Goal: Answer question/provide support: Answer question/provide support

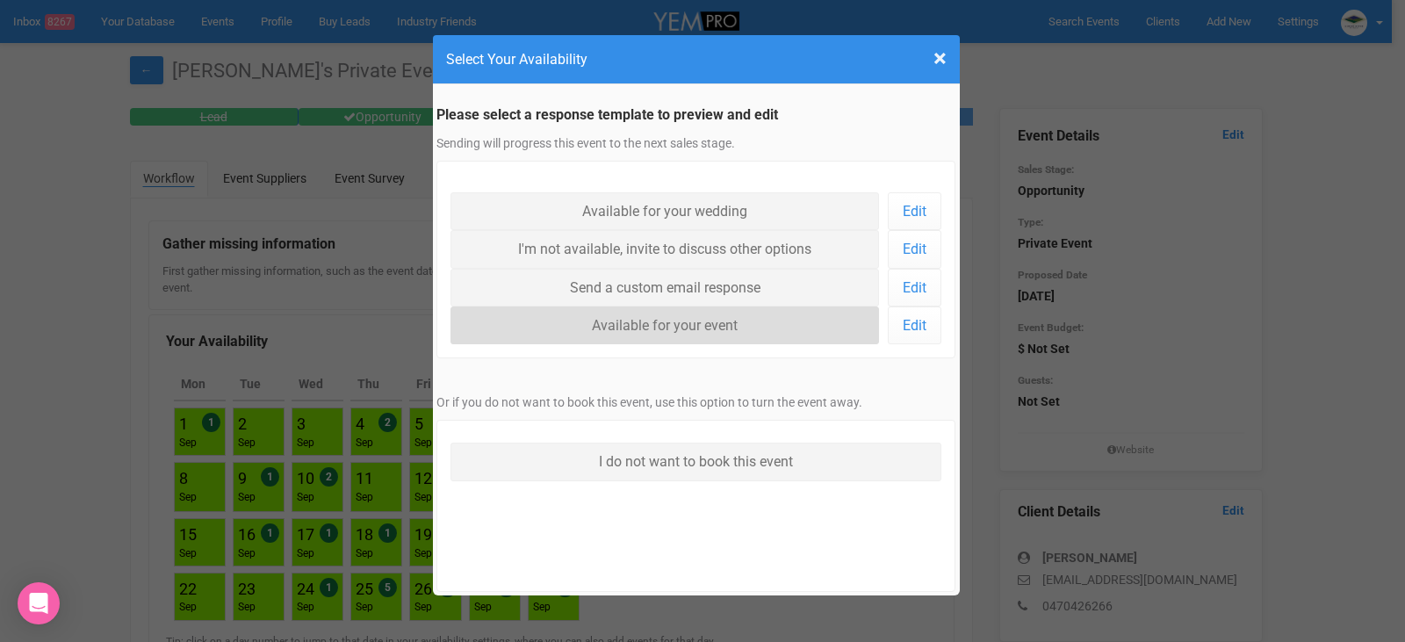
click at [723, 317] on link "Available for your event" at bounding box center [665, 326] width 429 height 38
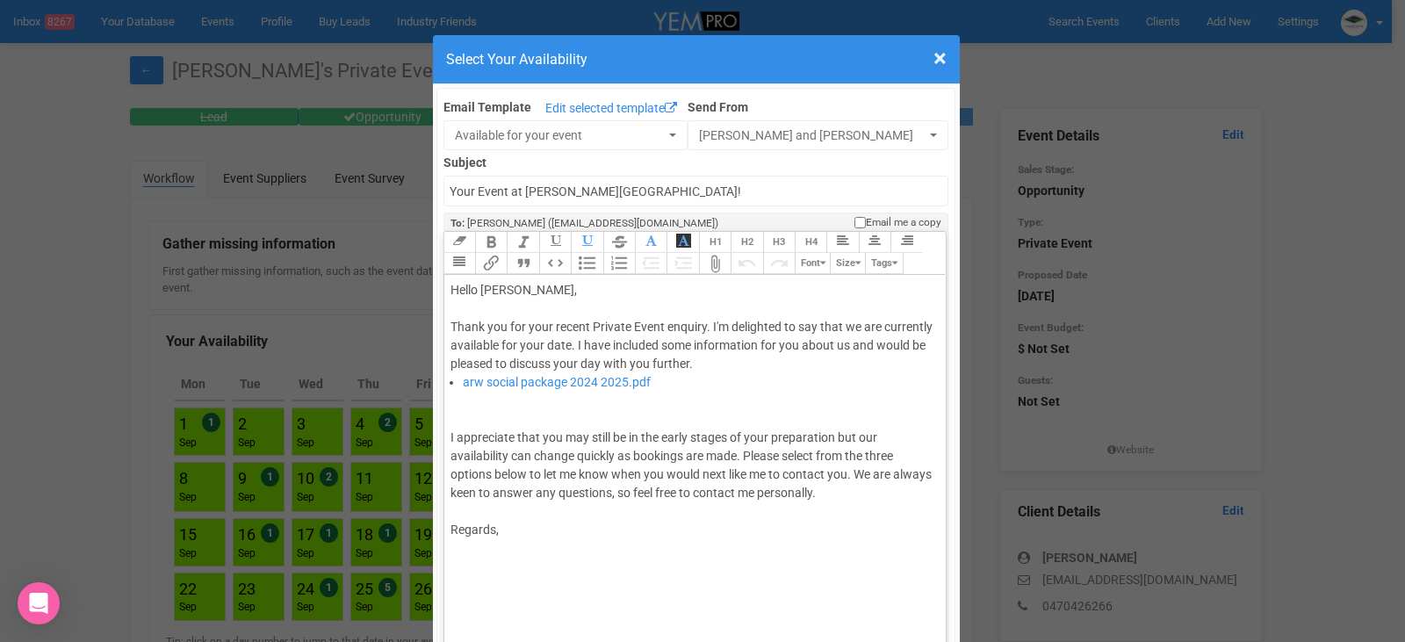
click at [650, 382] on li "arw social package 2024 2025.pdf" at bounding box center [699, 382] width 472 height 18
click at [463, 378] on li "arw social package 2024 2025.pdf" at bounding box center [699, 382] width 472 height 18
drag, startPoint x: 547, startPoint y: 386, endPoint x: 846, endPoint y: 586, distance: 359.5
click at [846, 586] on div at bounding box center [693, 594] width 484 height 111
drag, startPoint x: 622, startPoint y: 382, endPoint x: 572, endPoint y: 595, distance: 218.4
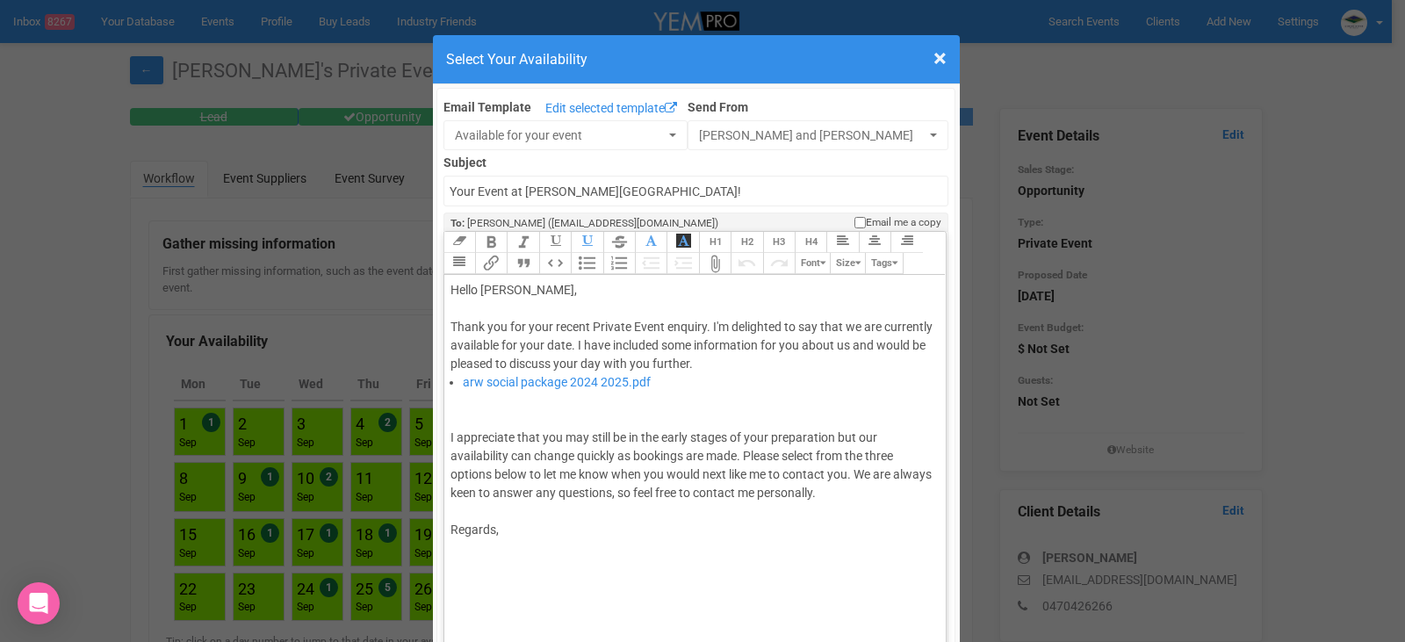
click at [572, 595] on div at bounding box center [693, 594] width 484 height 111
click at [465, 386] on link "arw social package 2024 2025.pdf" at bounding box center [557, 382] width 188 height 14
click at [558, 417] on div "I appreciate that you may still be in the early stages of your preparation but …" at bounding box center [693, 447] width 484 height 111
drag, startPoint x: 662, startPoint y: 388, endPoint x: 454, endPoint y: 376, distance: 208.5
click at [454, 376] on ul "arw social package 2024 2025.pdf" at bounding box center [693, 382] width 484 height 18
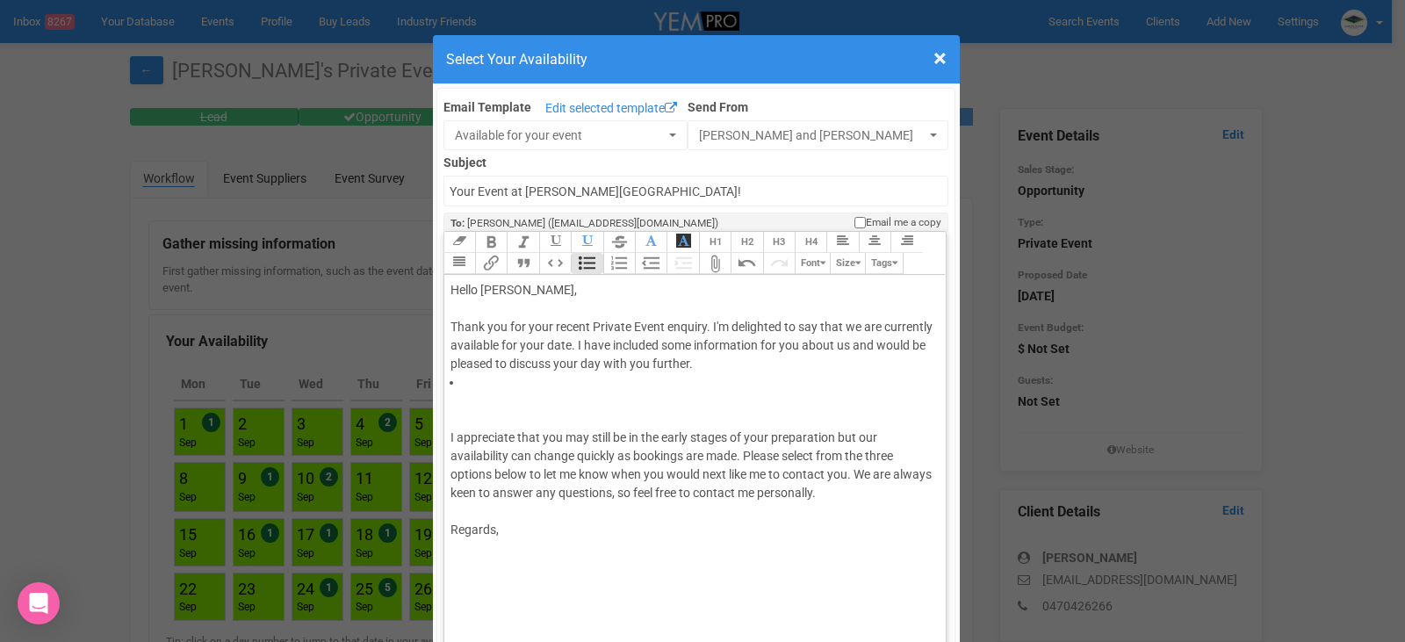
type trix-editor "<div>Hello Jwal,&nbsp;</div><div><br></div><div>Thank you for your recent Priva…"
click at [526, 396] on div "I appreciate that you may still be in the early stages of your preparation but …" at bounding box center [693, 447] width 484 height 111
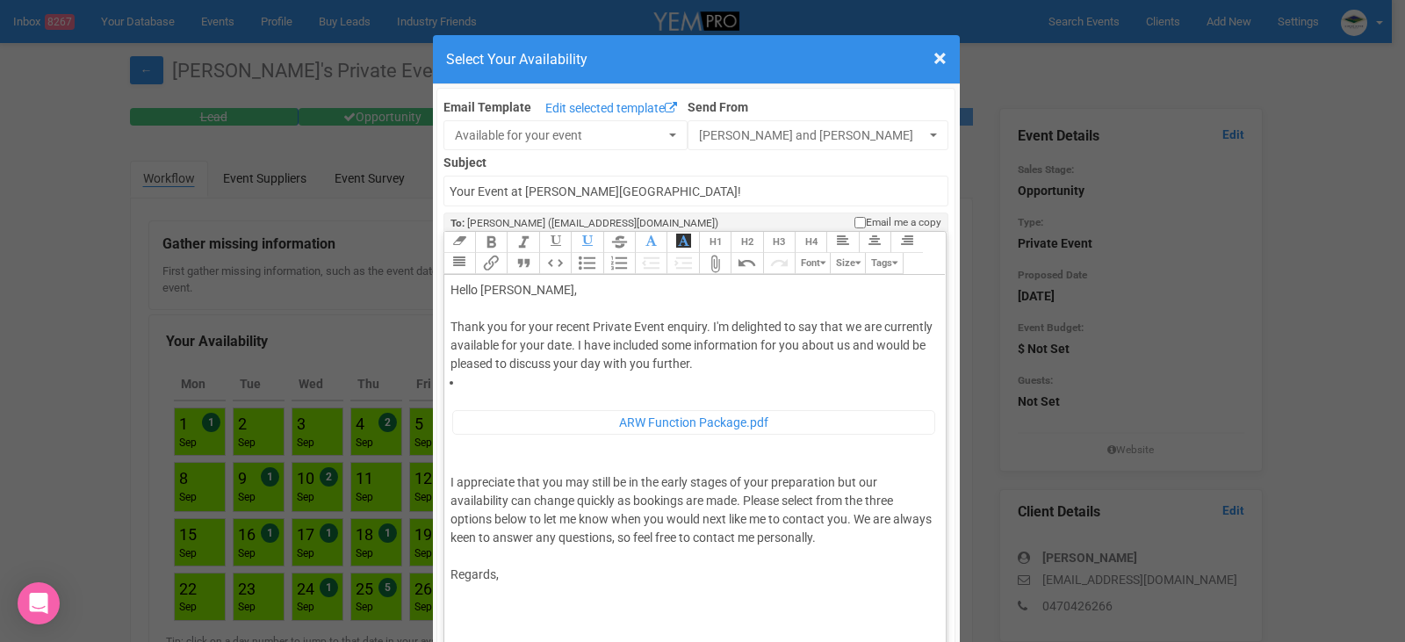
click at [858, 581] on div "Regards," at bounding box center [693, 575] width 484 height 18
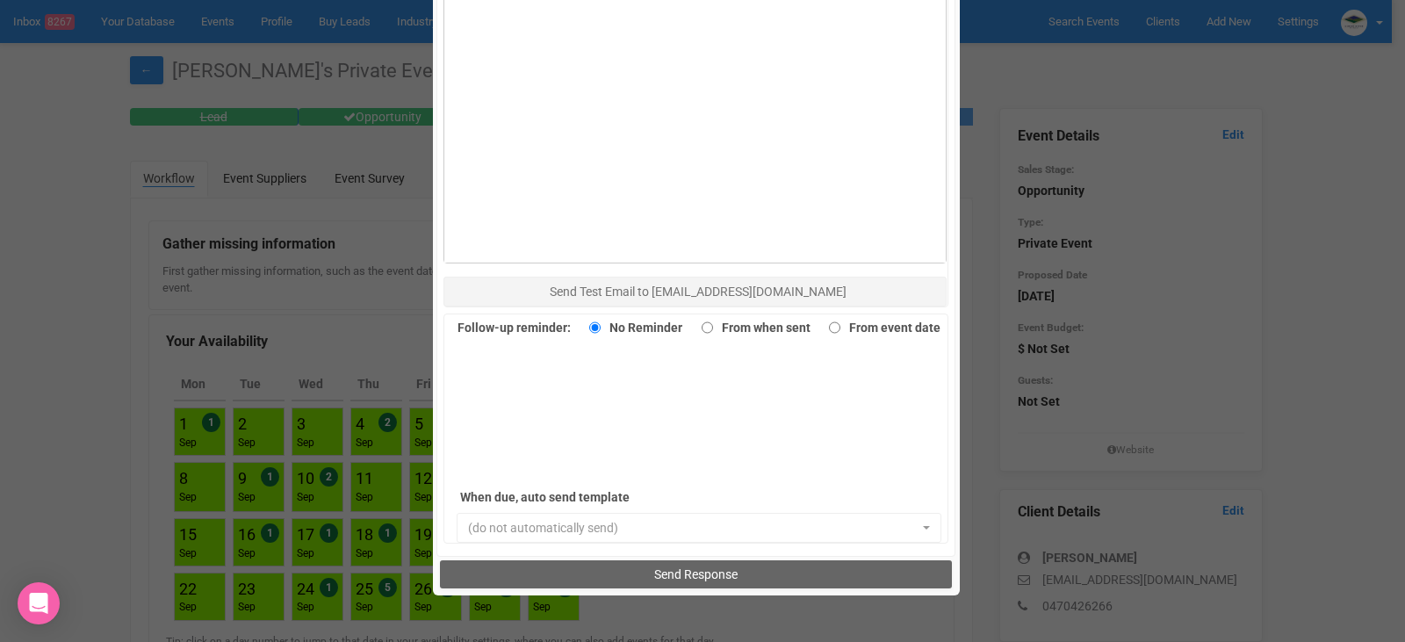
scroll to position [1208, 0]
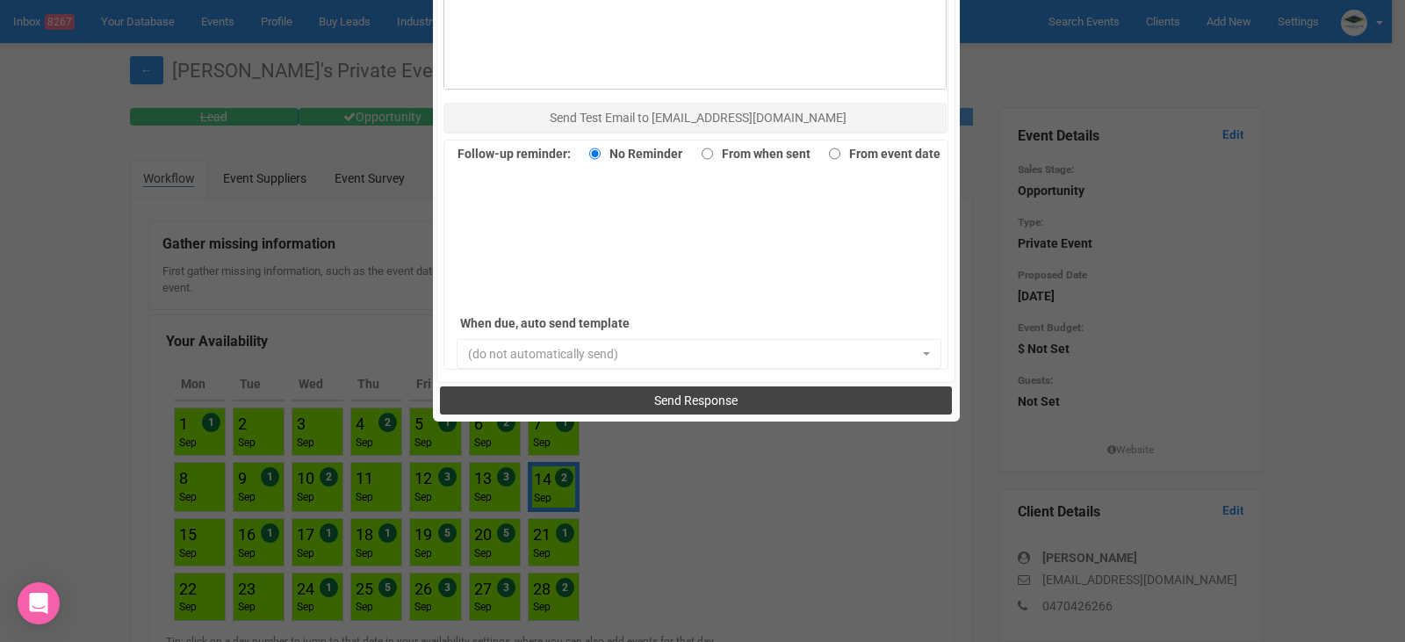
click at [753, 400] on button "Send Response" at bounding box center [696, 400] width 512 height 28
